Goal: Task Accomplishment & Management: Manage account settings

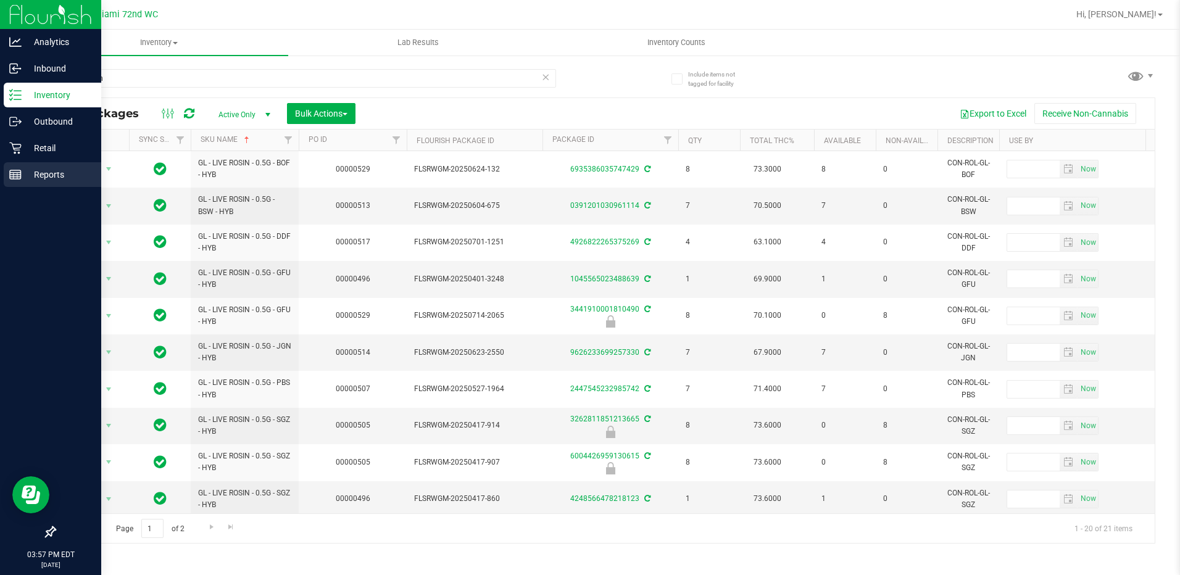
scroll to position [123, 0]
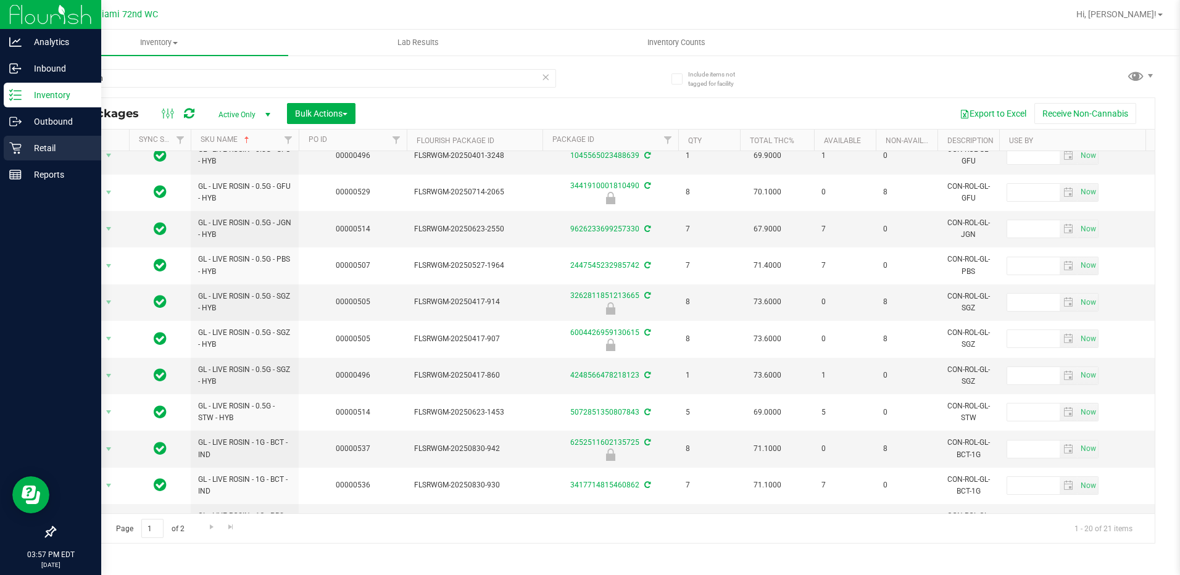
click at [32, 152] on p "Retail" at bounding box center [59, 148] width 74 height 15
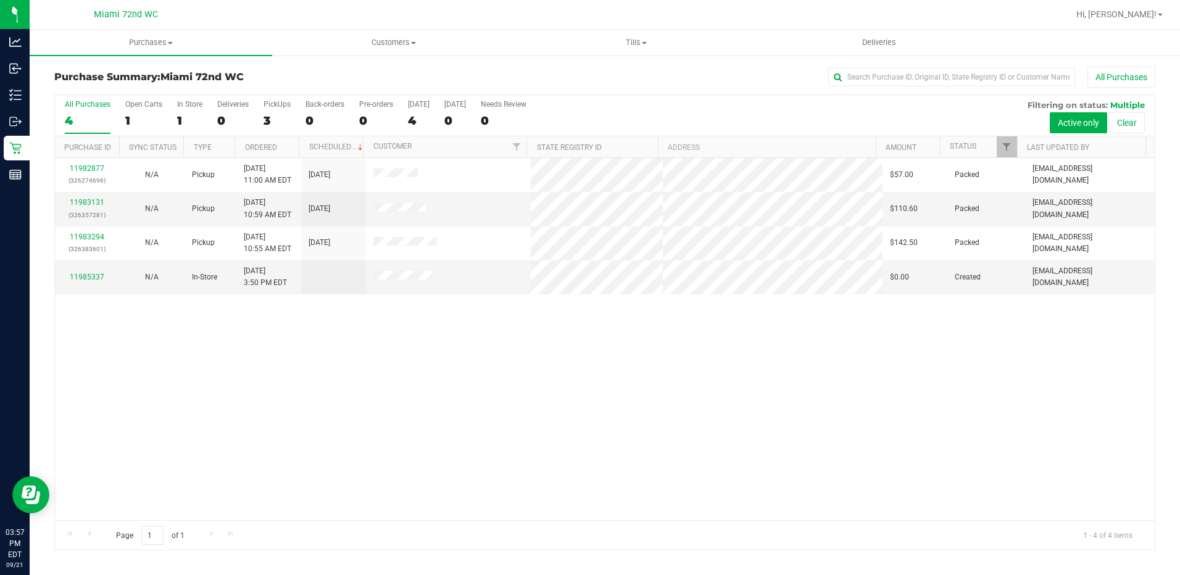
click at [457, 409] on div "11982877 (326274696) N/A Pickup [DATE] 11:00 AM EDT 9/21/2025 $57.00 Packed [EM…" at bounding box center [605, 339] width 1100 height 362
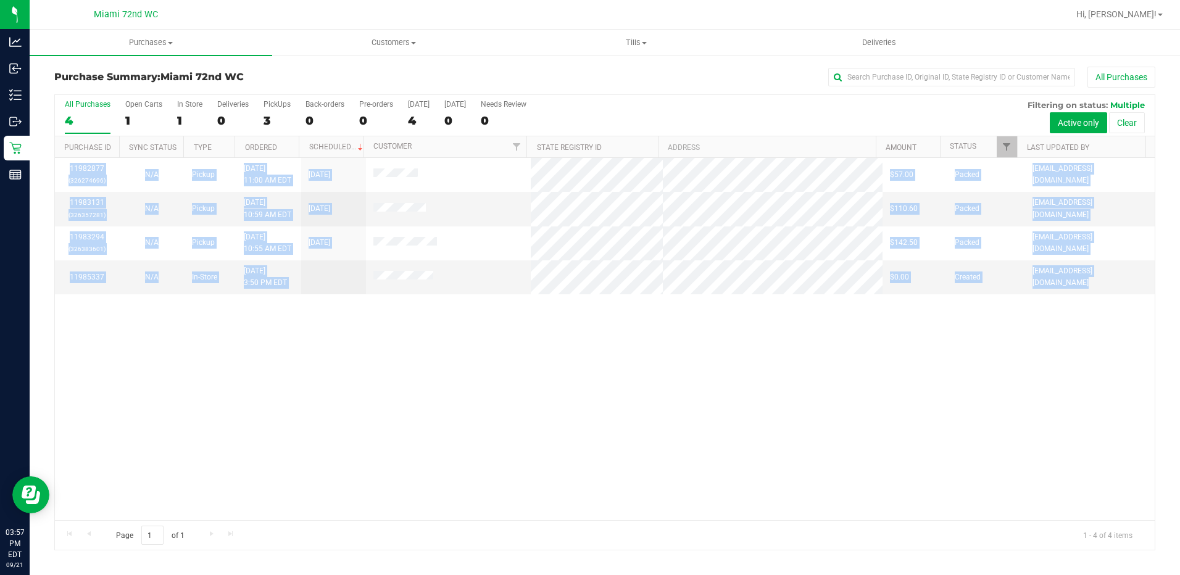
click at [457, 409] on div "11982877 (326274696) N/A Pickup [DATE] 11:00 AM EDT 9/21/2025 $57.00 Packed [EM…" at bounding box center [605, 339] width 1100 height 362
drag, startPoint x: 457, startPoint y: 409, endPoint x: 325, endPoint y: 407, distance: 131.5
click at [325, 407] on div "11982877 (326274696) N/A Pickup [DATE] 11:00 AM EDT 9/21/2025 $57.00 Packed [EM…" at bounding box center [605, 339] width 1100 height 362
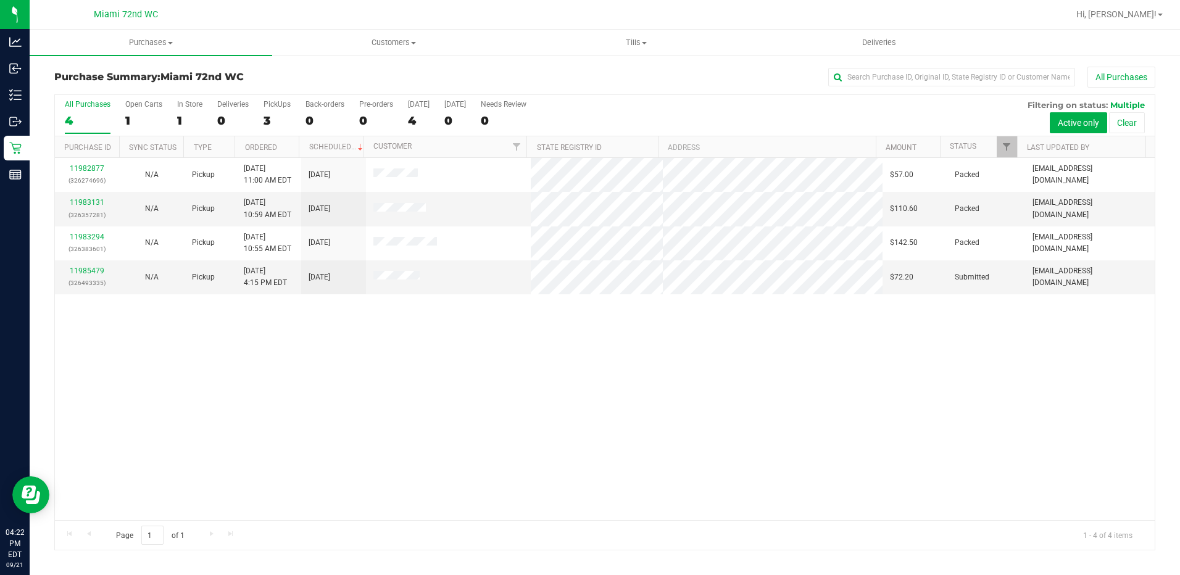
click at [86, 272] on link "11985479" at bounding box center [87, 271] width 35 height 9
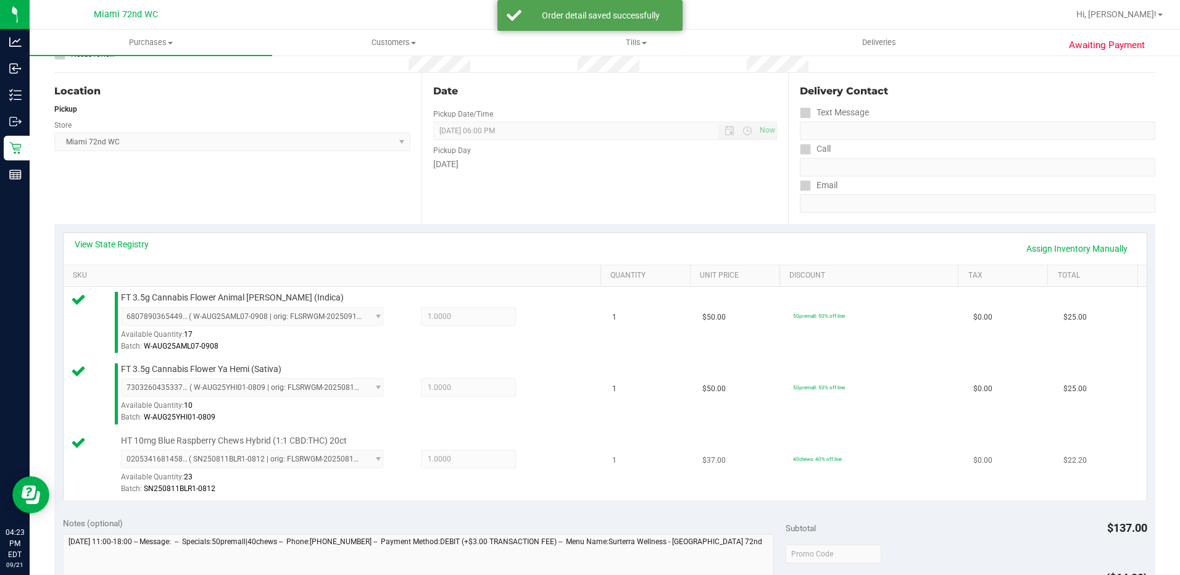
scroll to position [309, 0]
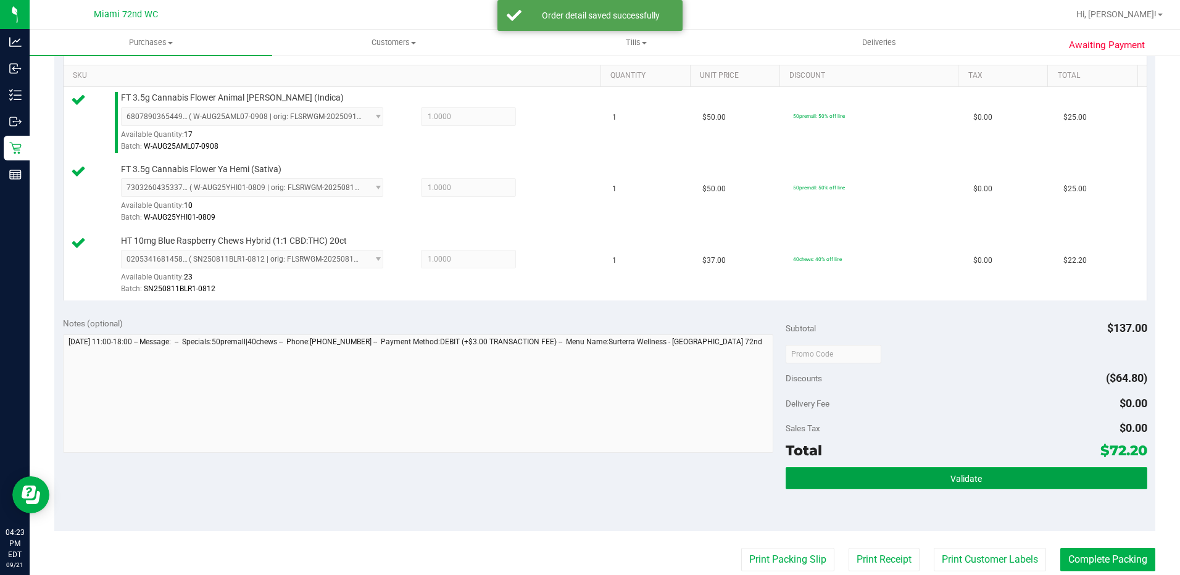
click at [967, 476] on span "Validate" at bounding box center [966, 479] width 31 height 10
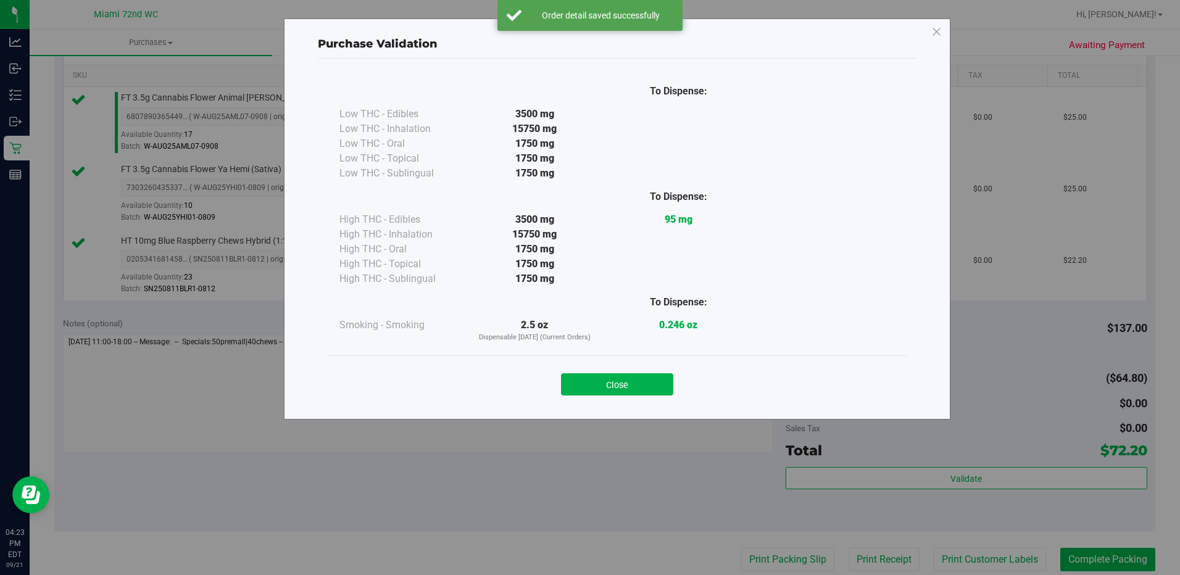
click at [674, 386] on div "Close" at bounding box center [617, 380] width 562 height 31
click at [662, 385] on button "Close" at bounding box center [617, 384] width 112 height 22
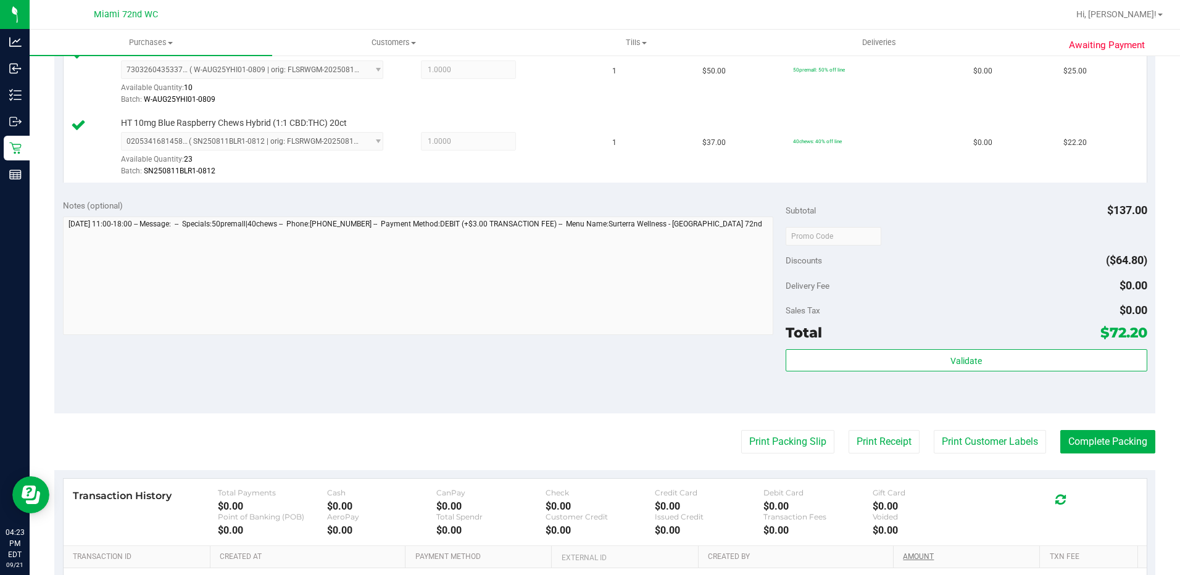
scroll to position [556, 0]
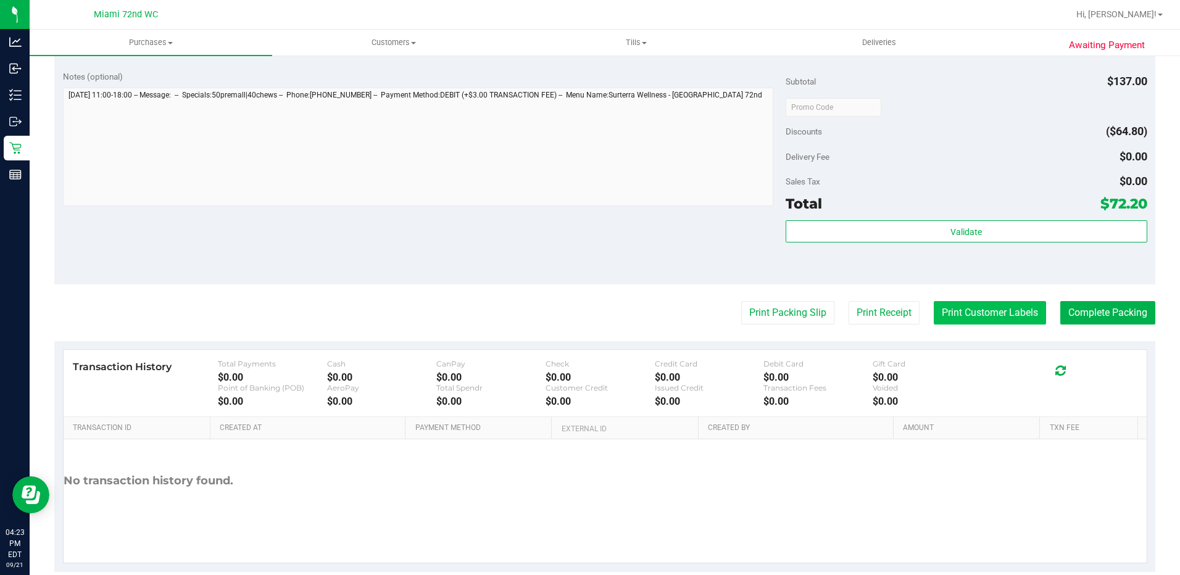
click at [967, 312] on button "Print Customer Labels" at bounding box center [990, 312] width 112 height 23
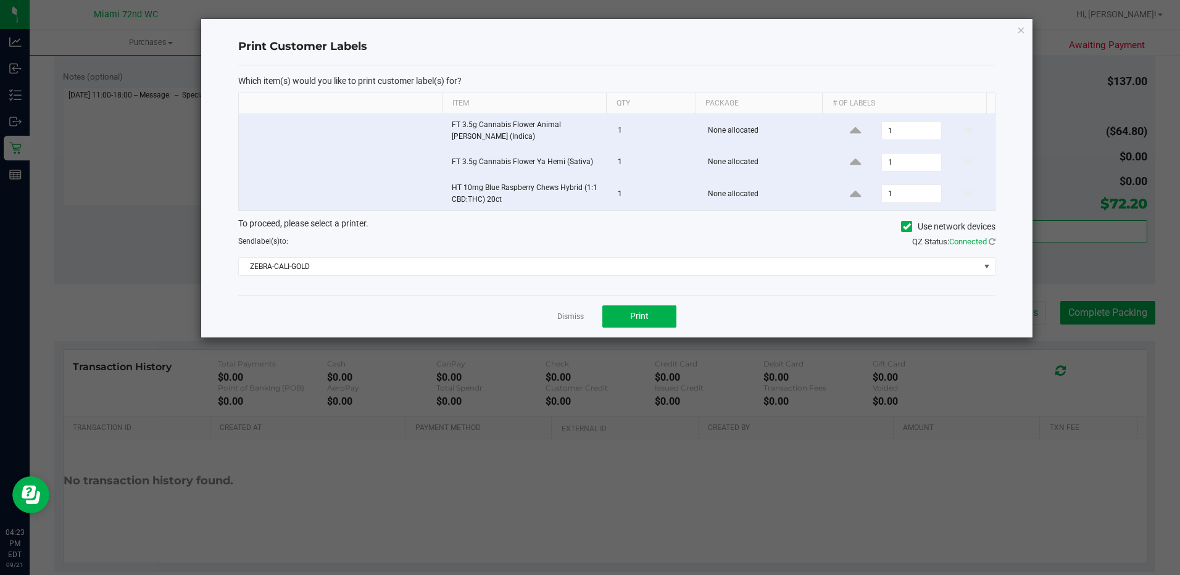
click at [654, 277] on div "Which item(s) would you like to print customer label(s) for? Item Qty Package #…" at bounding box center [616, 180] width 757 height 230
click at [652, 267] on span "ZEBRA-CALI-GOLD" at bounding box center [609, 266] width 741 height 17
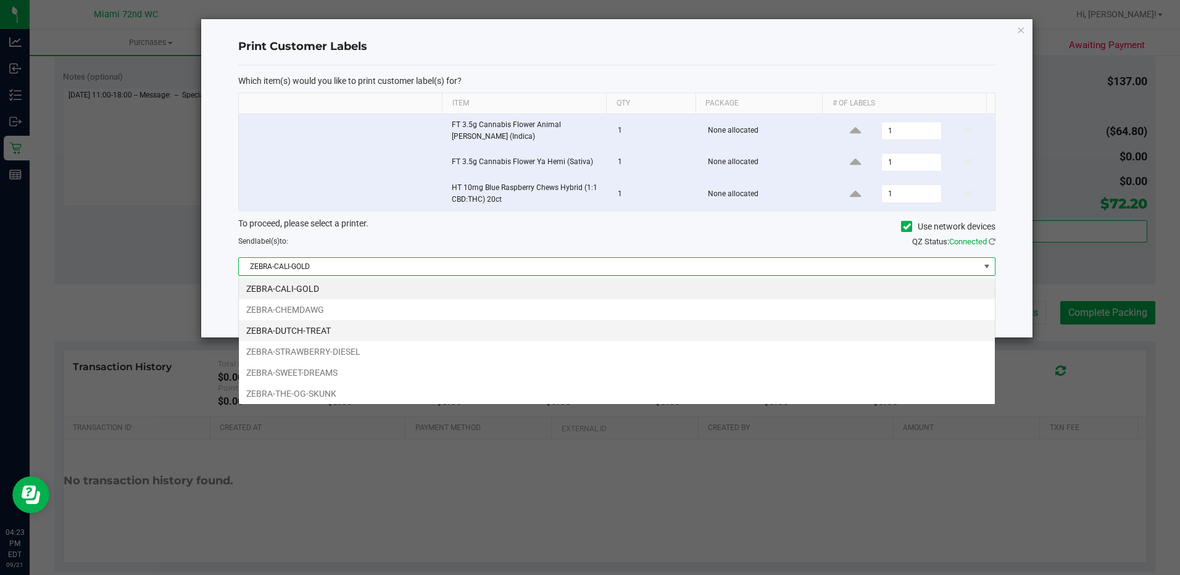
scroll to position [19, 757]
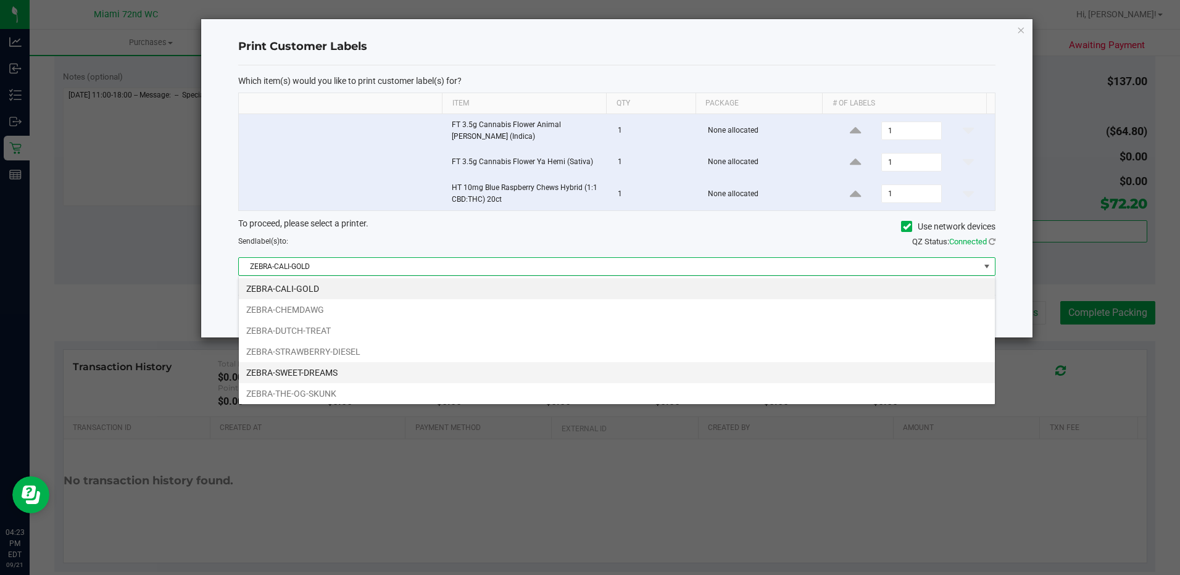
click at [430, 371] on li "ZEBRA-SWEET-DREAMS" at bounding box center [617, 372] width 756 height 21
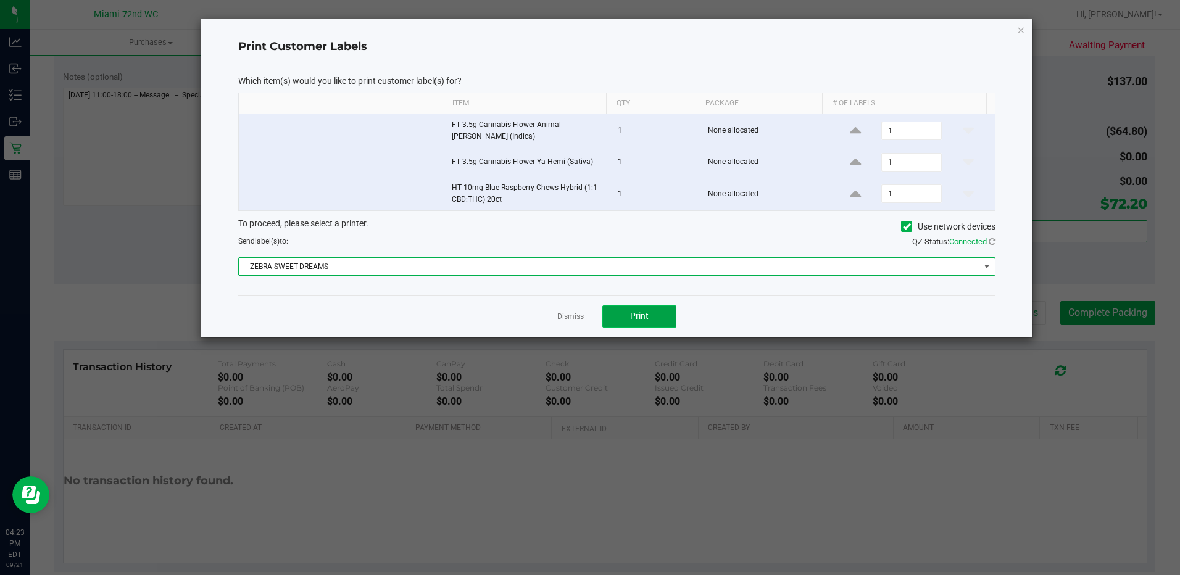
click at [646, 315] on span "Print" at bounding box center [639, 316] width 19 height 10
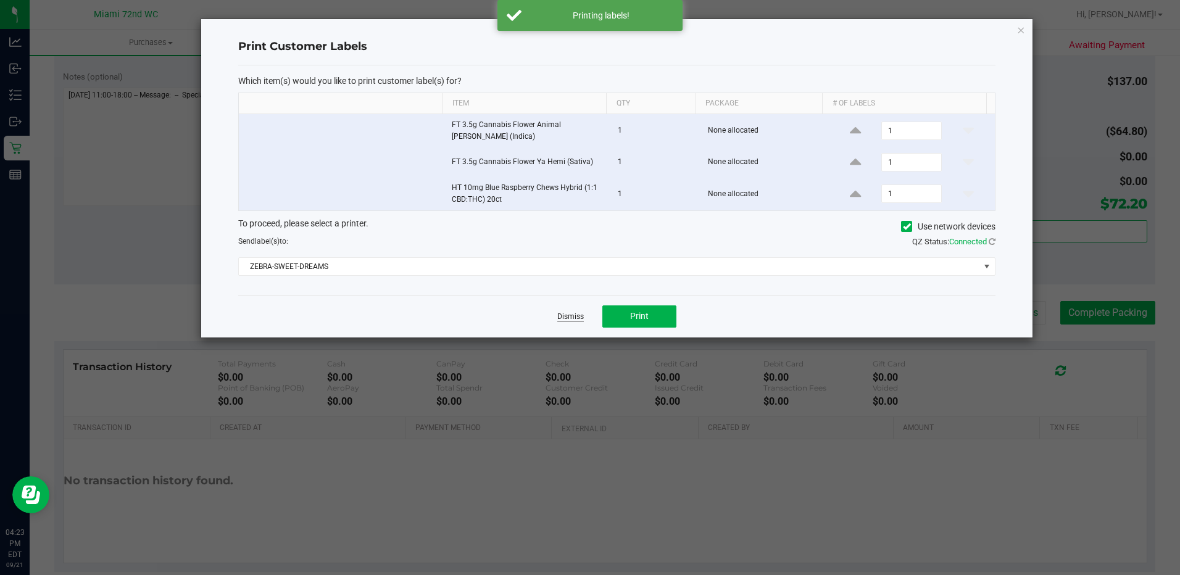
click at [565, 318] on link "Dismiss" at bounding box center [570, 317] width 27 height 10
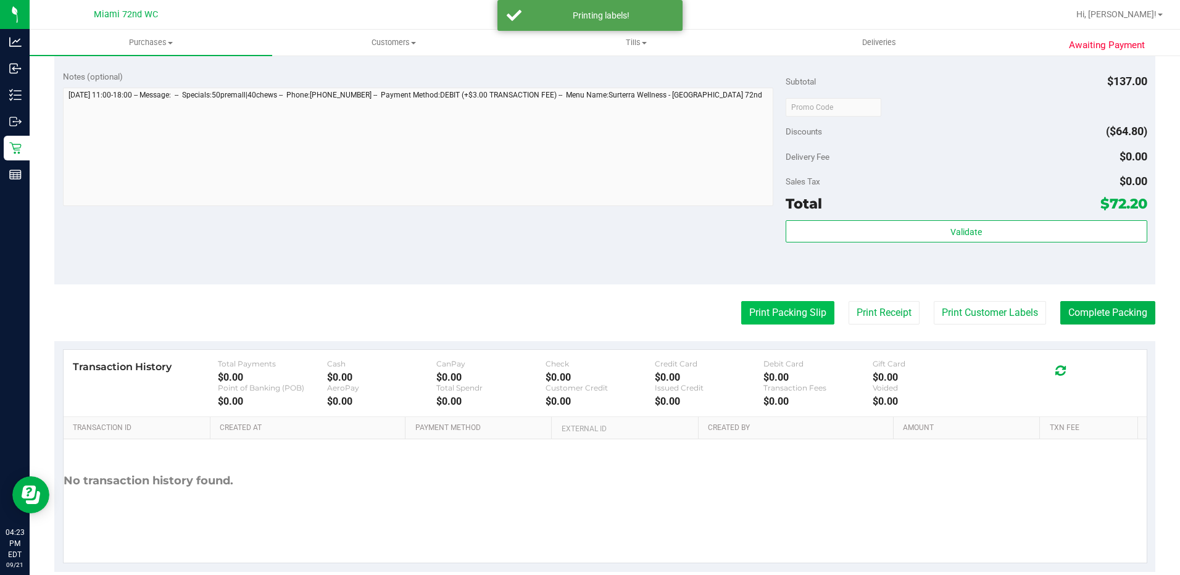
click at [741, 314] on button "Print Packing Slip" at bounding box center [787, 312] width 93 height 23
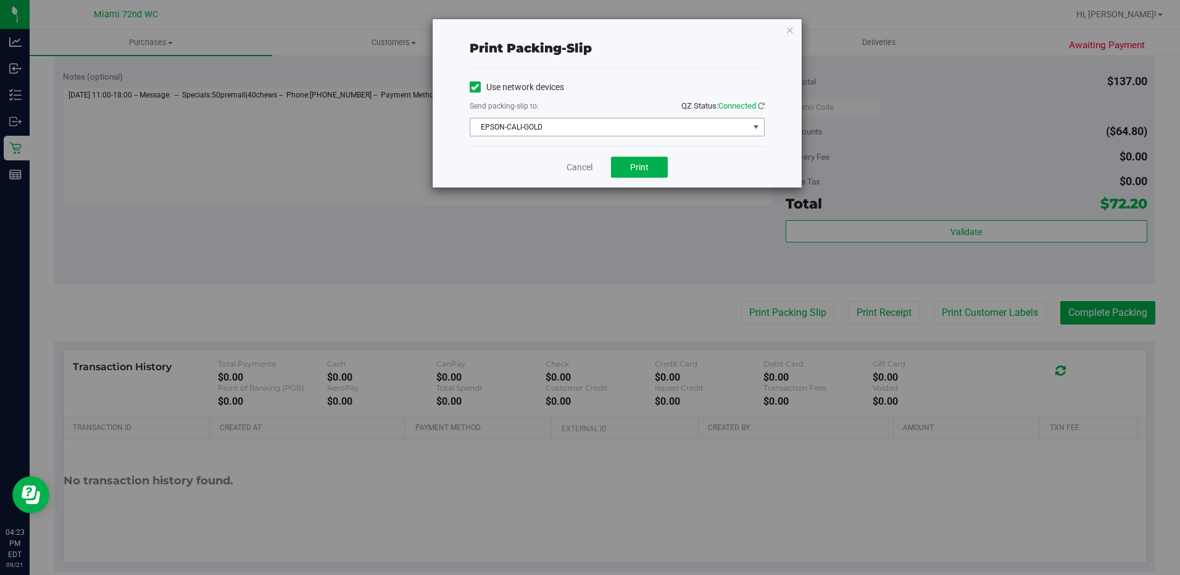
click at [672, 126] on span "EPSON-CALI-GOLD" at bounding box center [609, 127] width 278 height 17
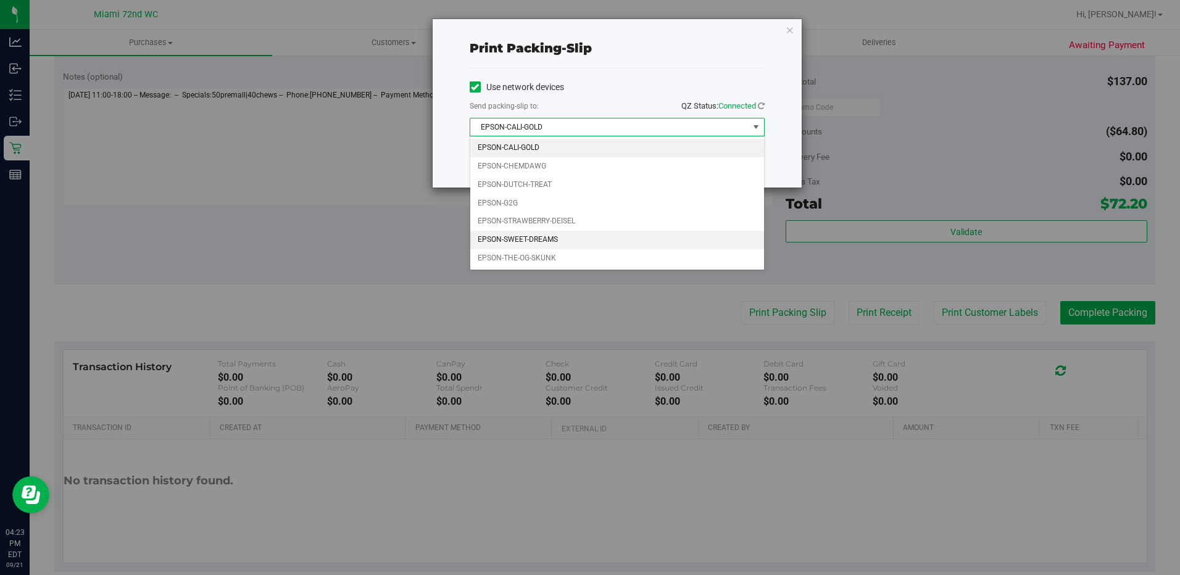
click at [538, 241] on li "EPSON-SWEET-DREAMS" at bounding box center [617, 240] width 294 height 19
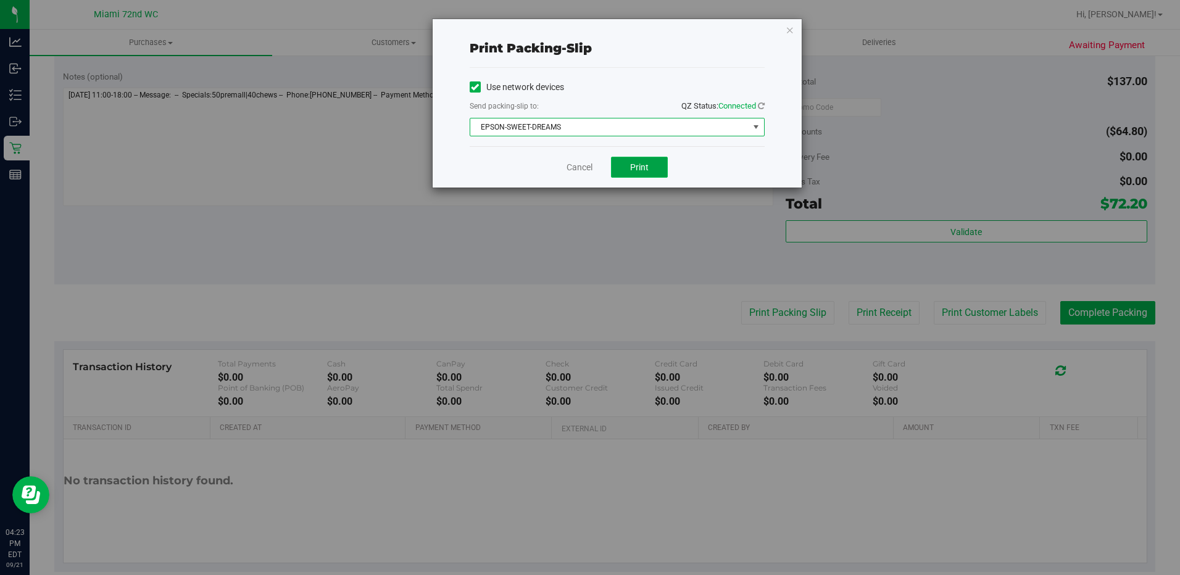
click at [654, 164] on button "Print" at bounding box center [639, 167] width 57 height 21
click at [574, 166] on link "Cancel" at bounding box center [580, 167] width 26 height 13
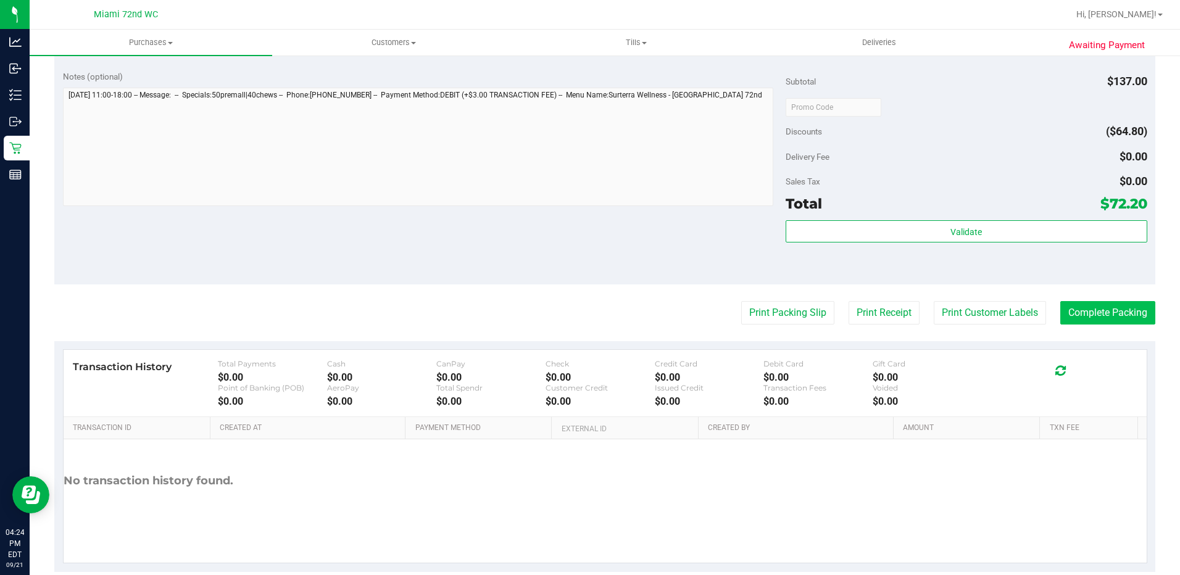
click at [1110, 317] on button "Complete Packing" at bounding box center [1107, 312] width 95 height 23
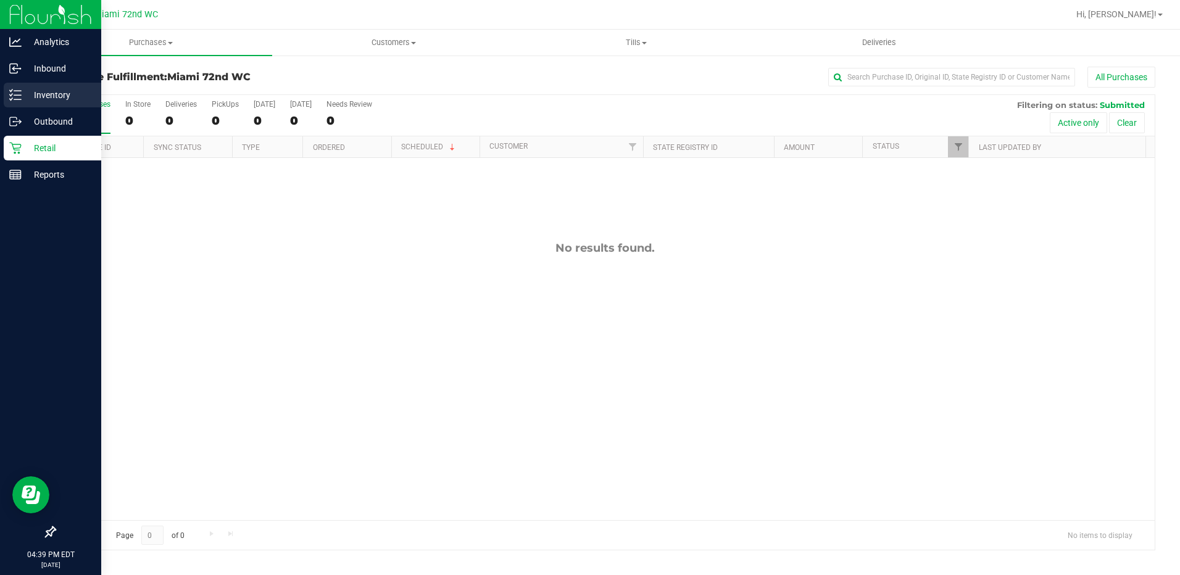
click at [25, 94] on p "Inventory" at bounding box center [59, 95] width 74 height 15
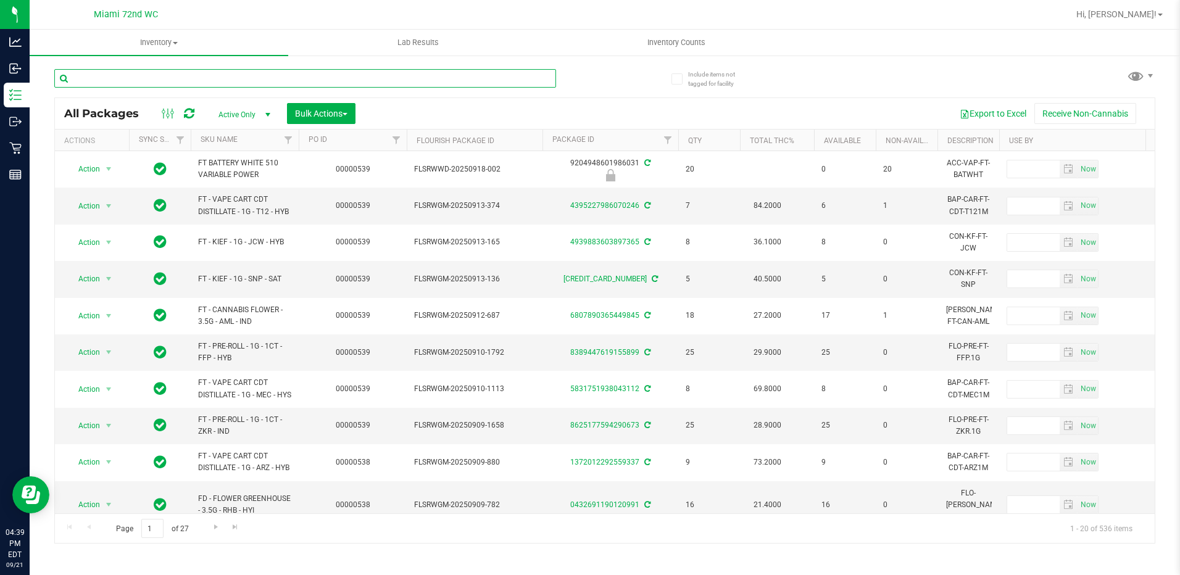
click at [320, 83] on input "text" at bounding box center [305, 78] width 502 height 19
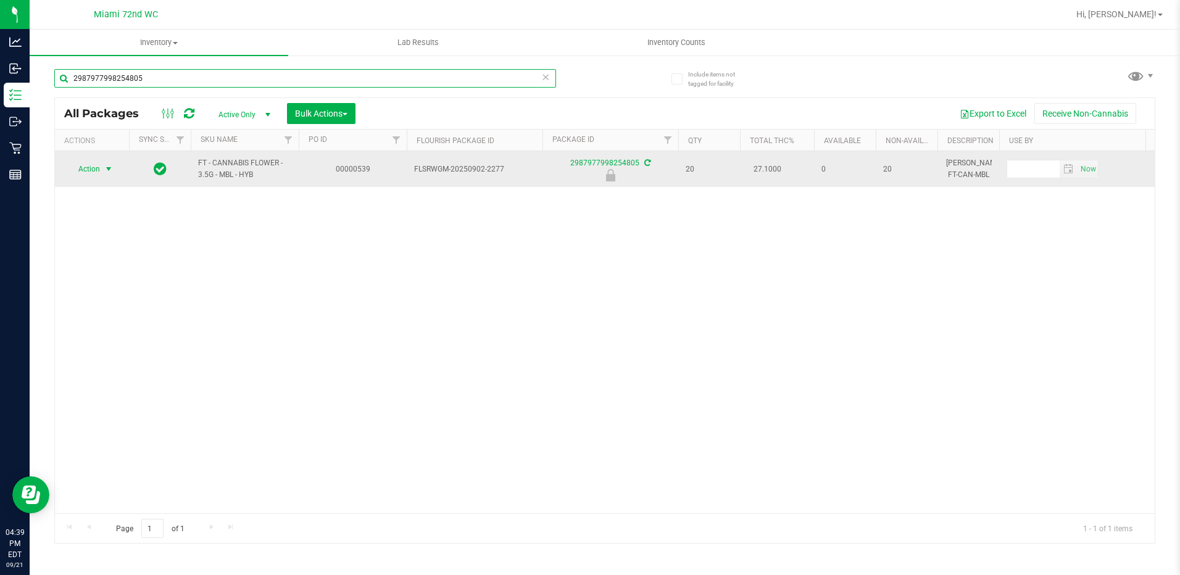
type input "2987977998254805"
click at [106, 169] on span "select" at bounding box center [109, 169] width 10 height 10
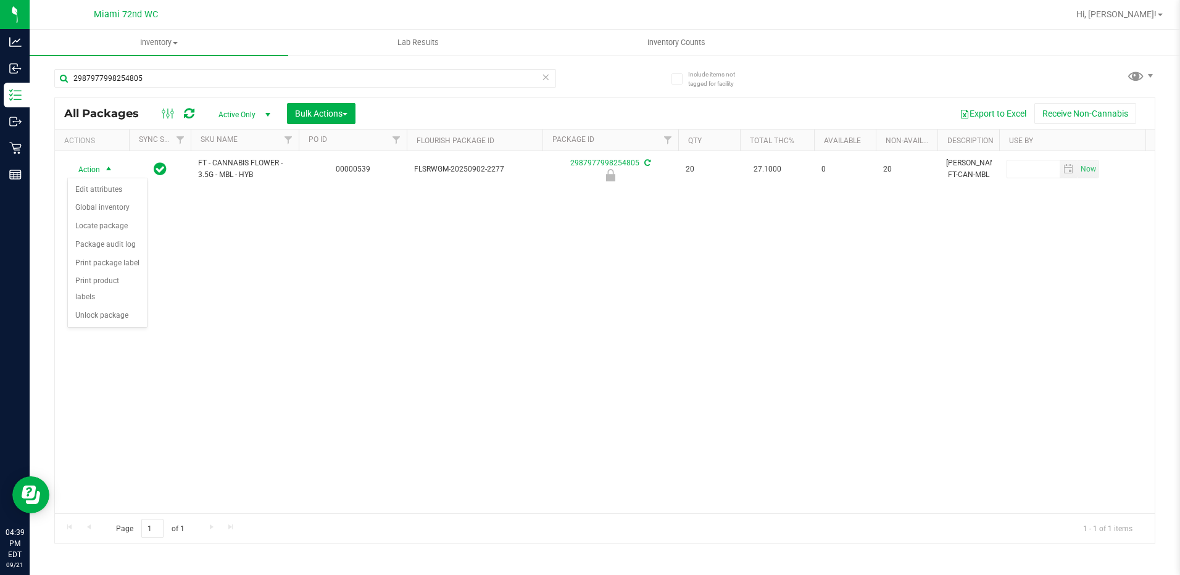
click at [112, 309] on div "Action Edit attributes Global inventory Locate package Package audit log Print …" at bounding box center [107, 253] width 80 height 150
click at [123, 307] on li "Unlock package" at bounding box center [107, 316] width 79 height 19
